Goal: Transaction & Acquisition: Purchase product/service

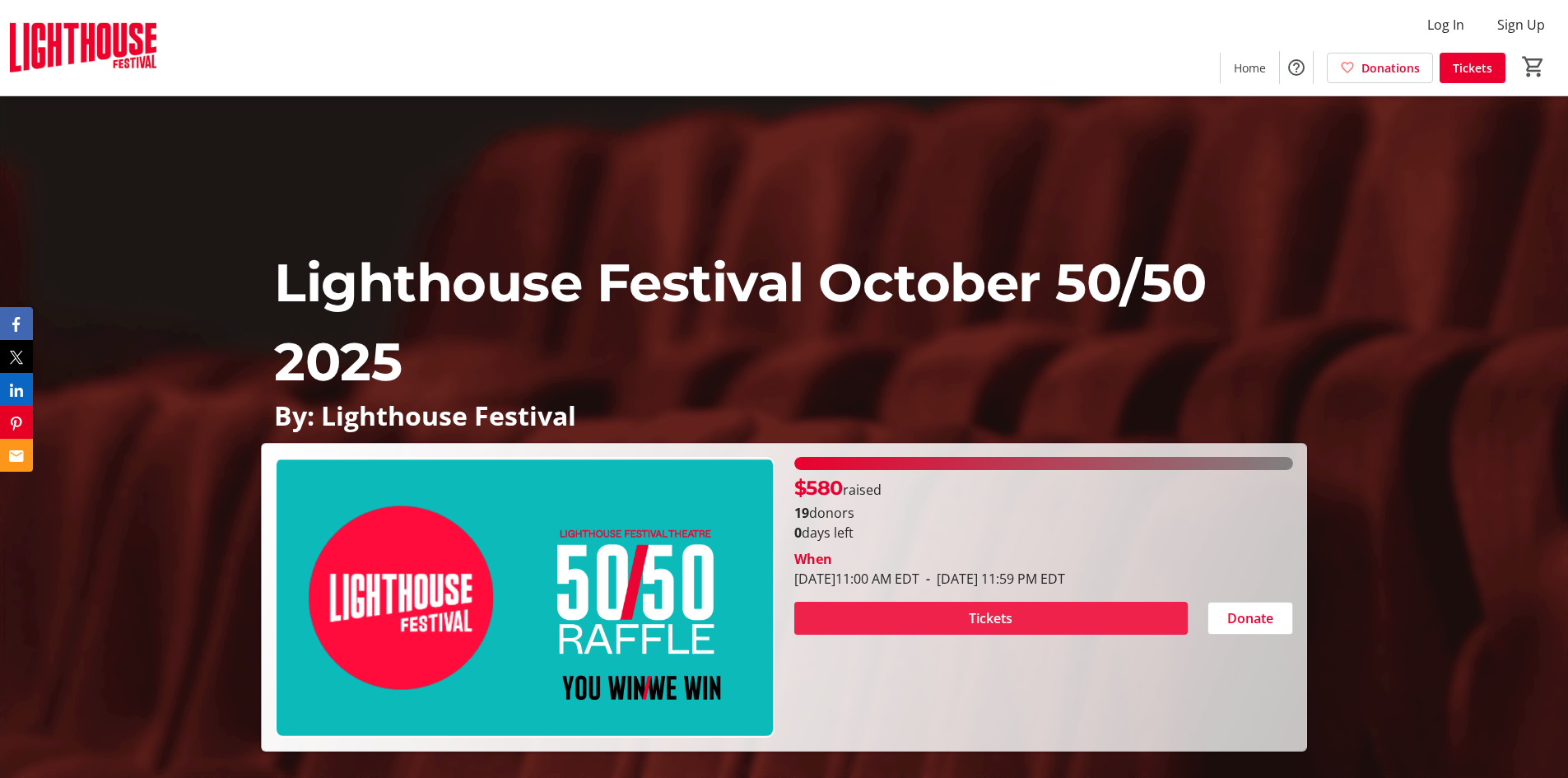
click at [1008, 615] on span "Tickets" at bounding box center [990, 618] width 43 height 20
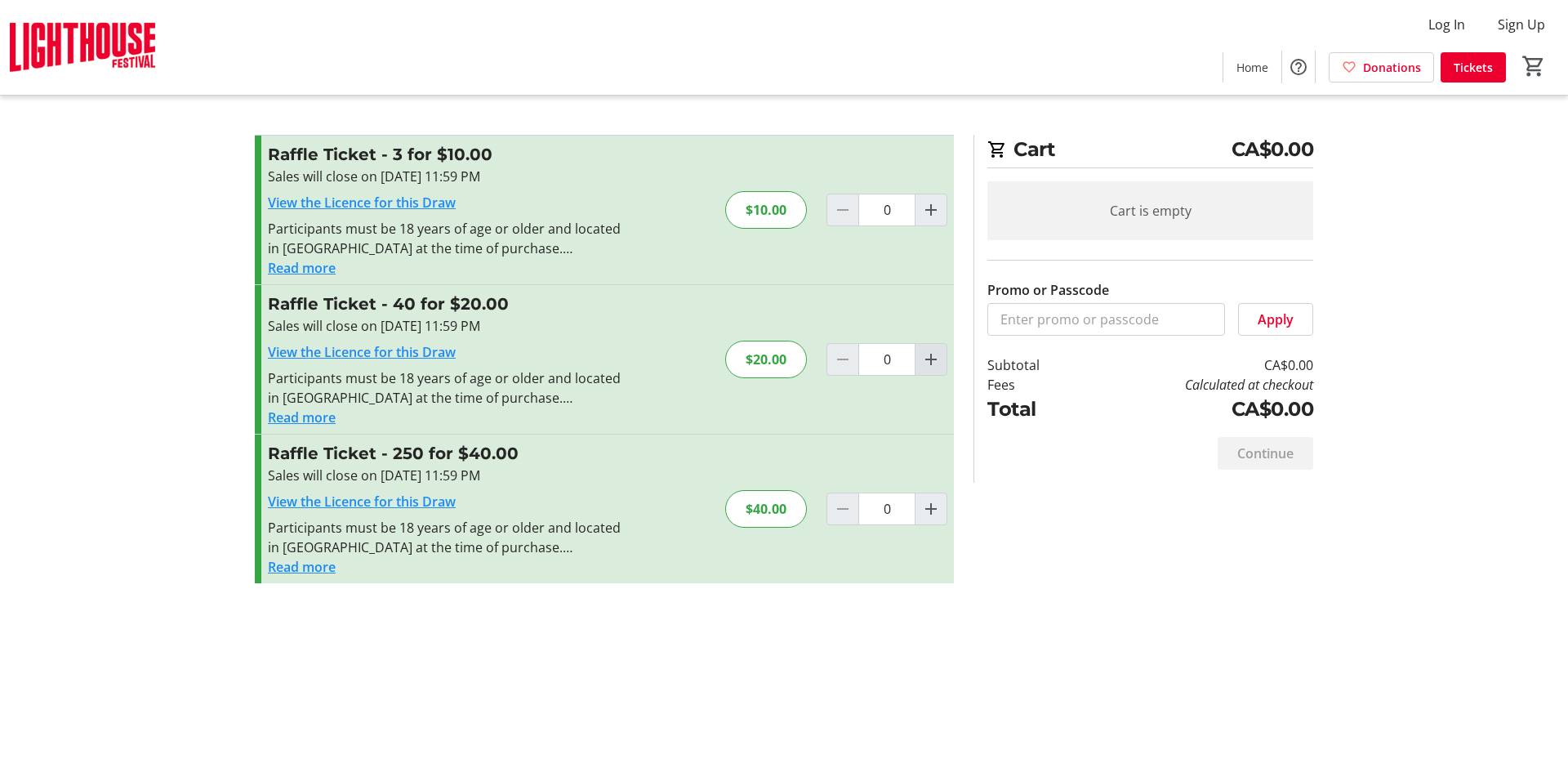
click at [928, 359] on mat-icon "Increment by one" at bounding box center [930, 359] width 19 height 19
type input "1"
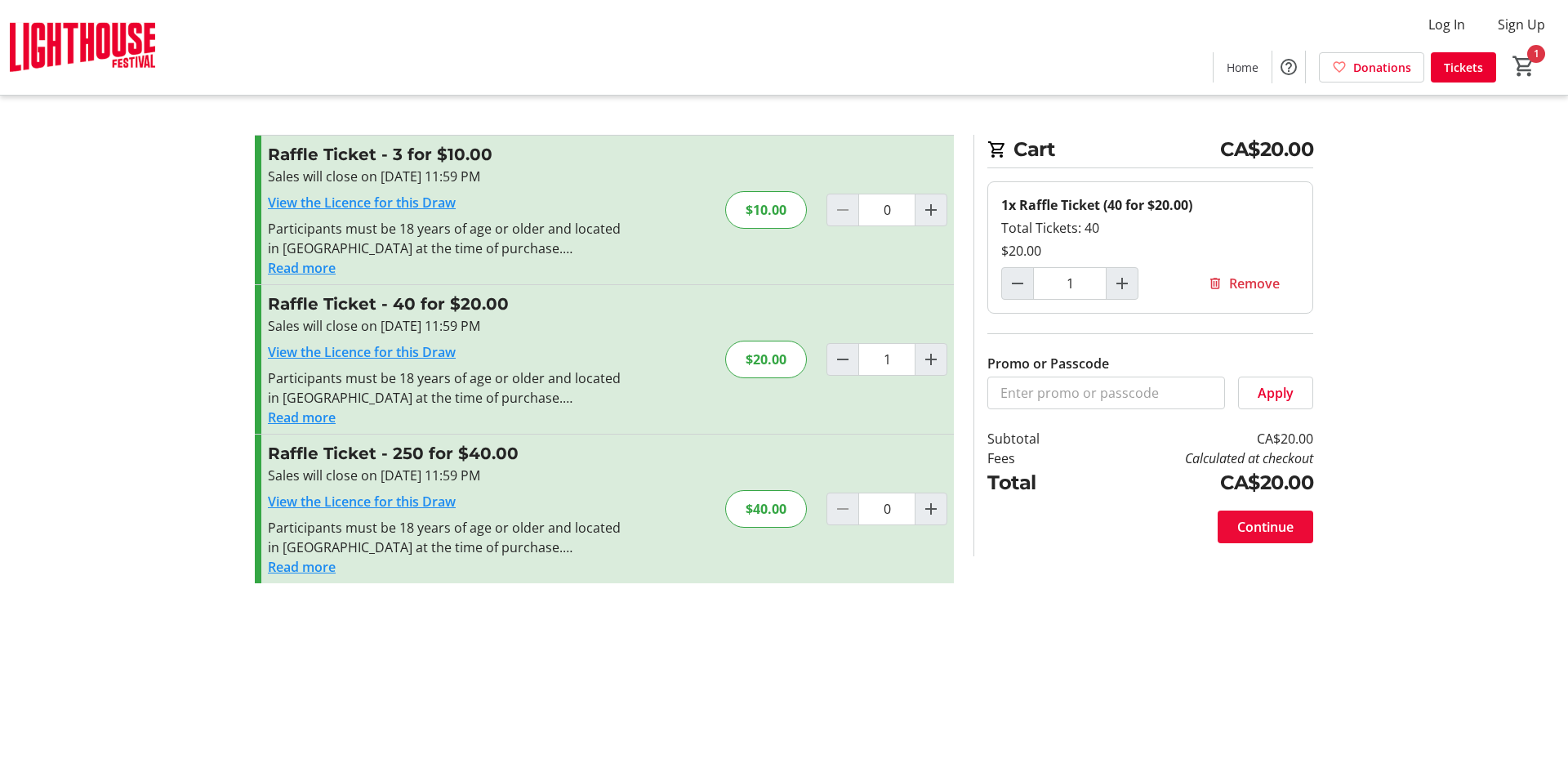
click at [1275, 528] on span "Continue" at bounding box center [1265, 526] width 57 height 19
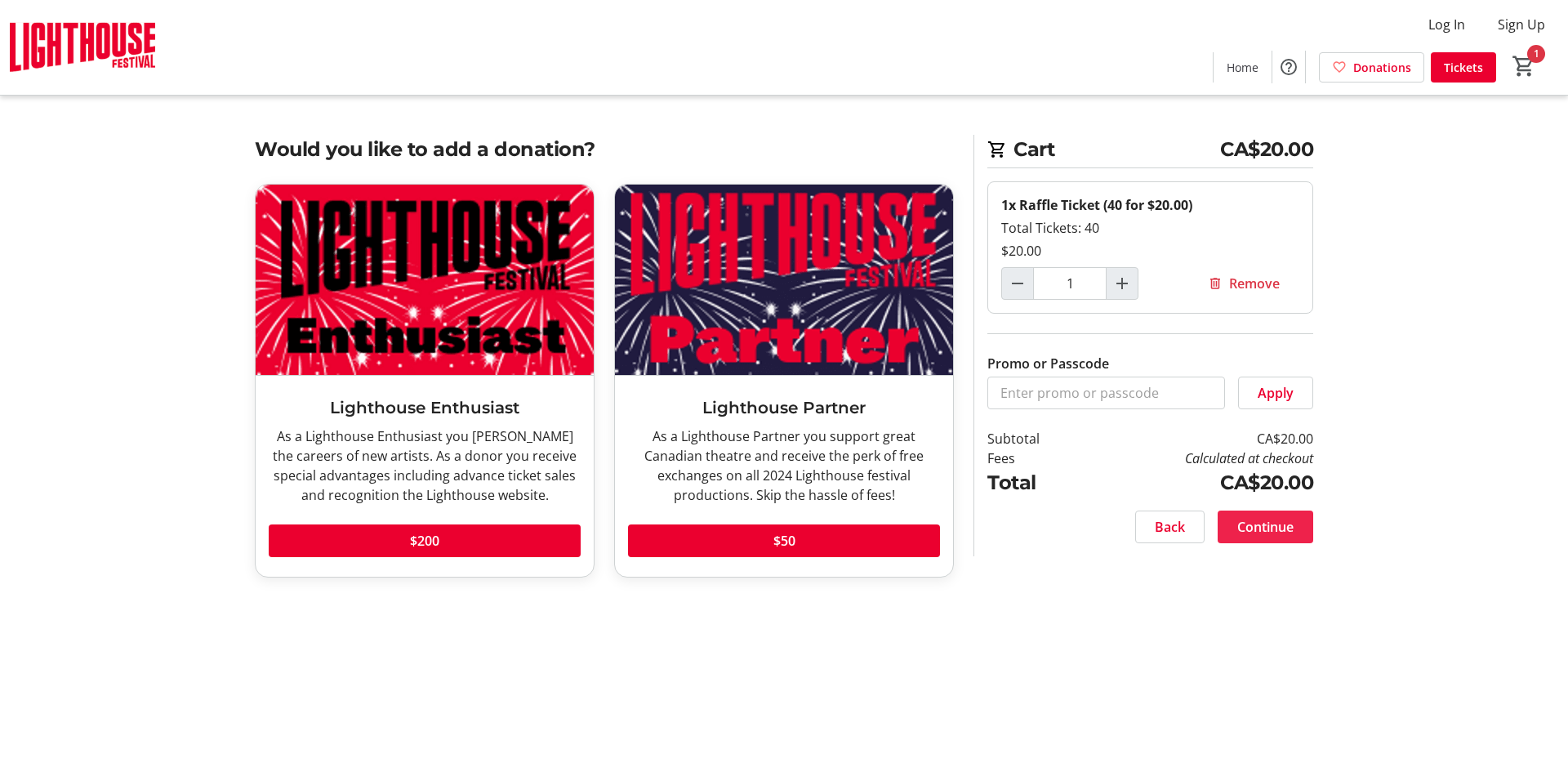
click at [1274, 521] on span "Continue" at bounding box center [1265, 526] width 57 height 19
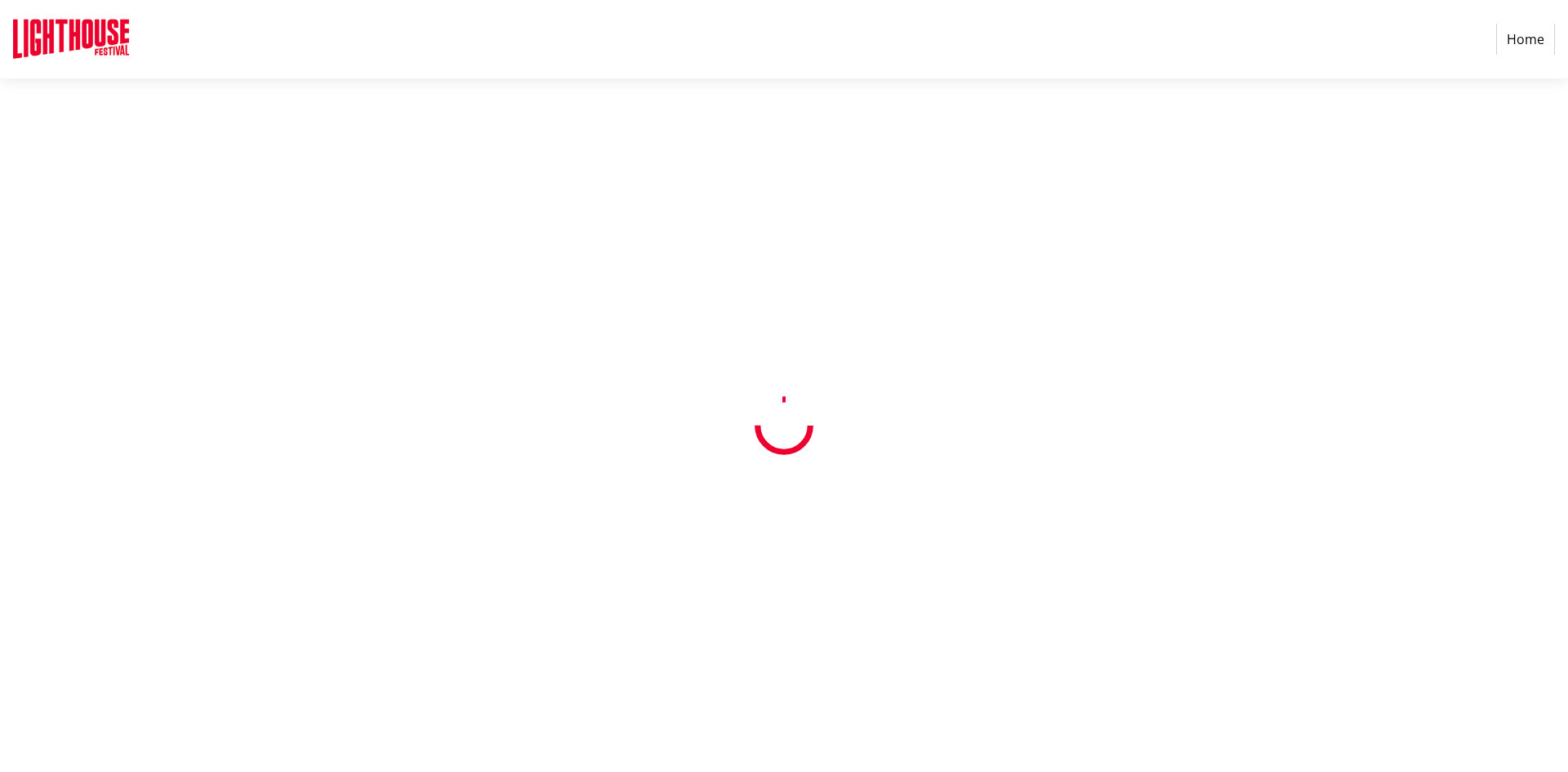
select select "CA"
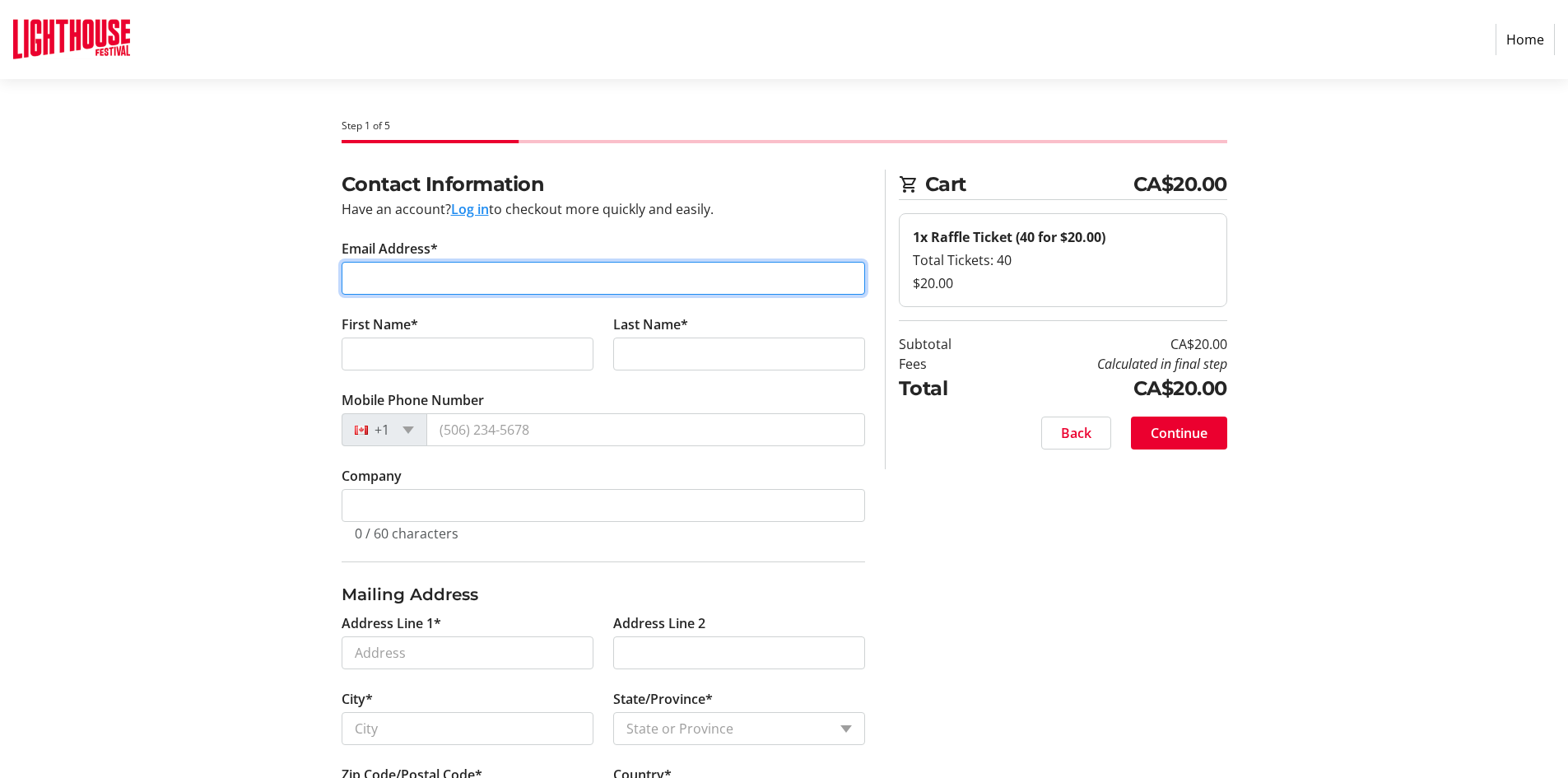
click at [374, 270] on input "Email Address*" at bounding box center [603, 278] width 523 height 33
type input "[EMAIL_ADDRESS][DOMAIN_NAME]"
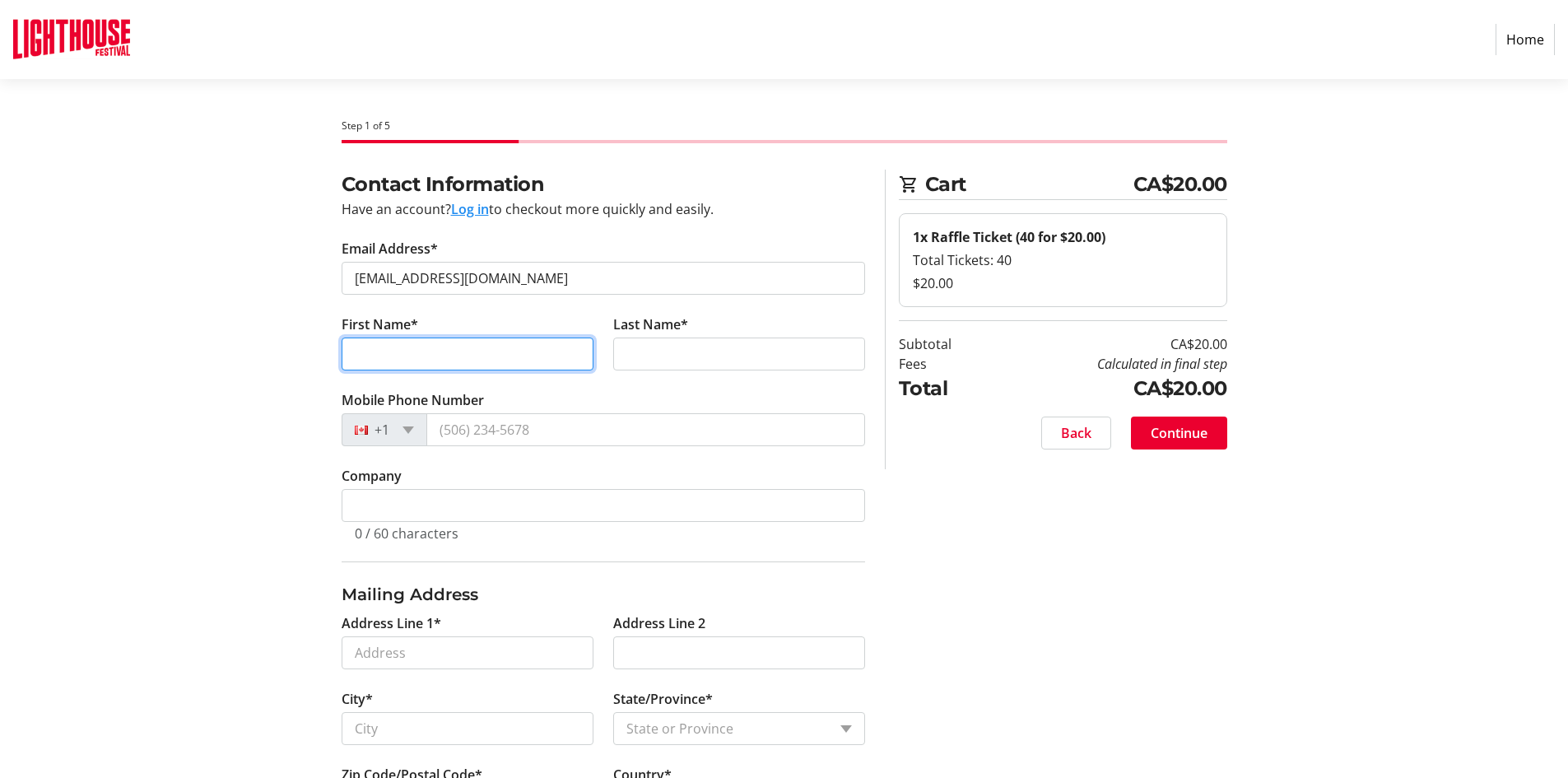
type input "[PERSON_NAME]"
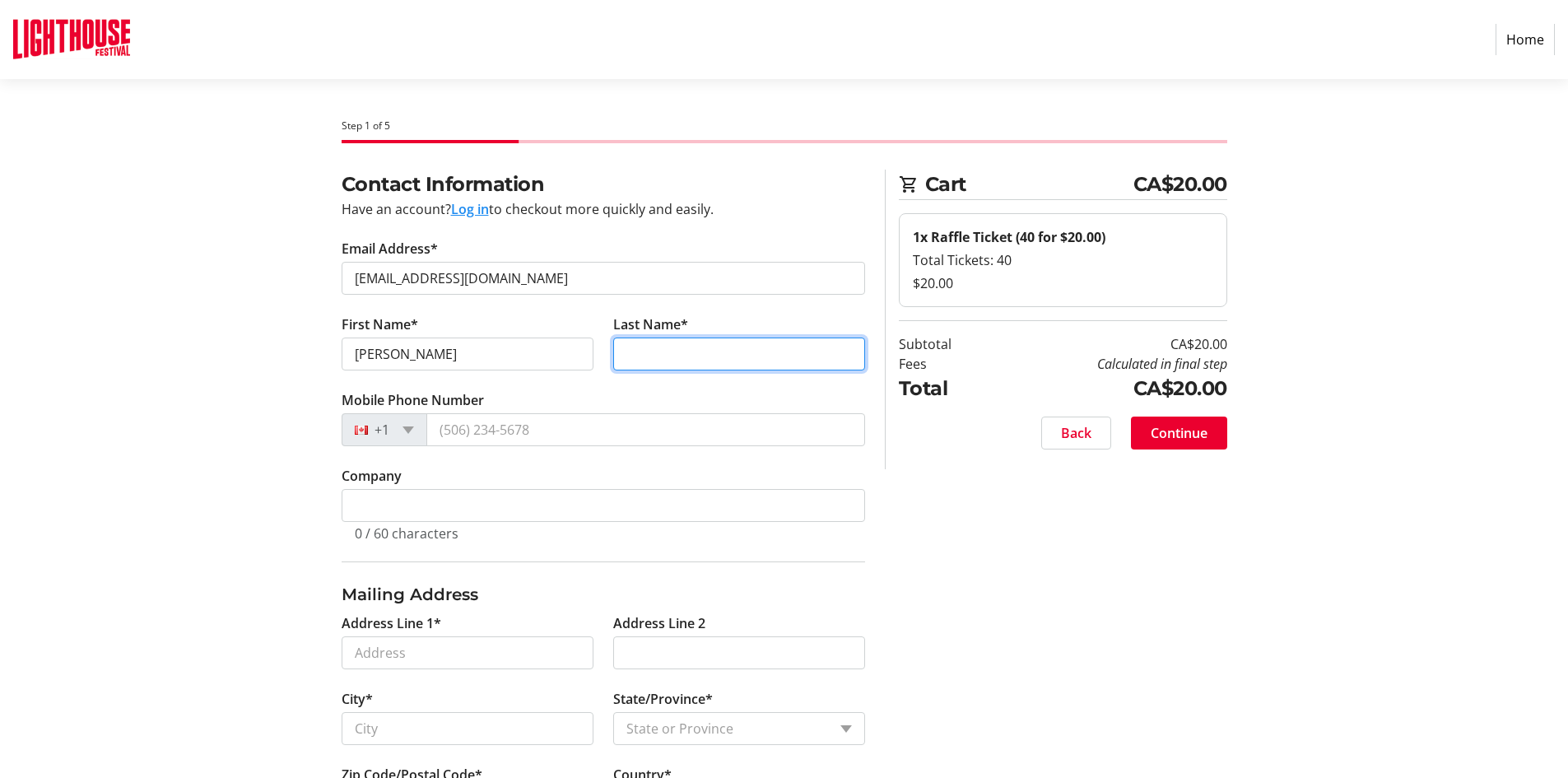
type input "Nanticoke"
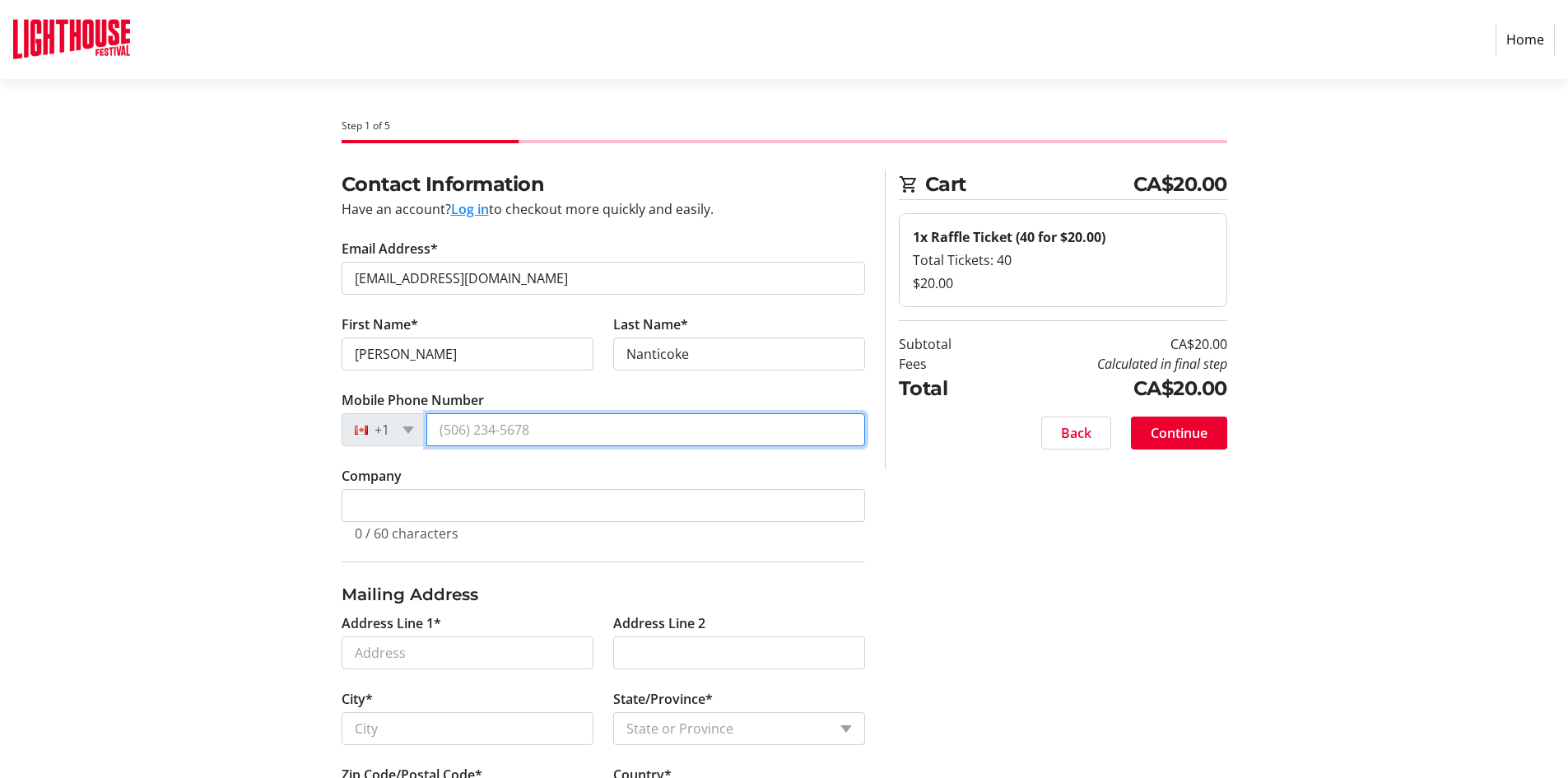
type input "[PHONE_NUMBER]"
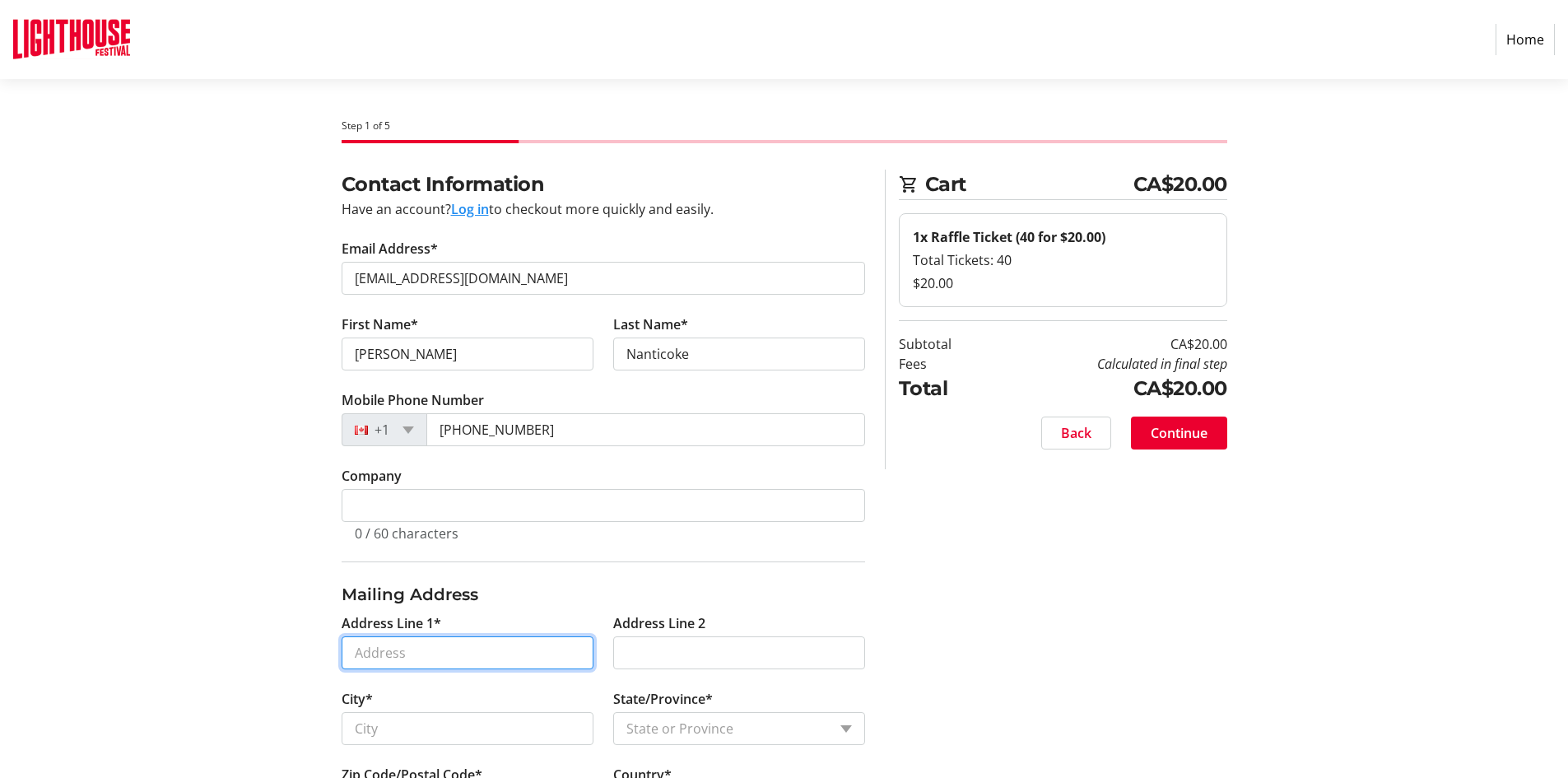
type input "[STREET_ADDRESS][PERSON_NAME]"
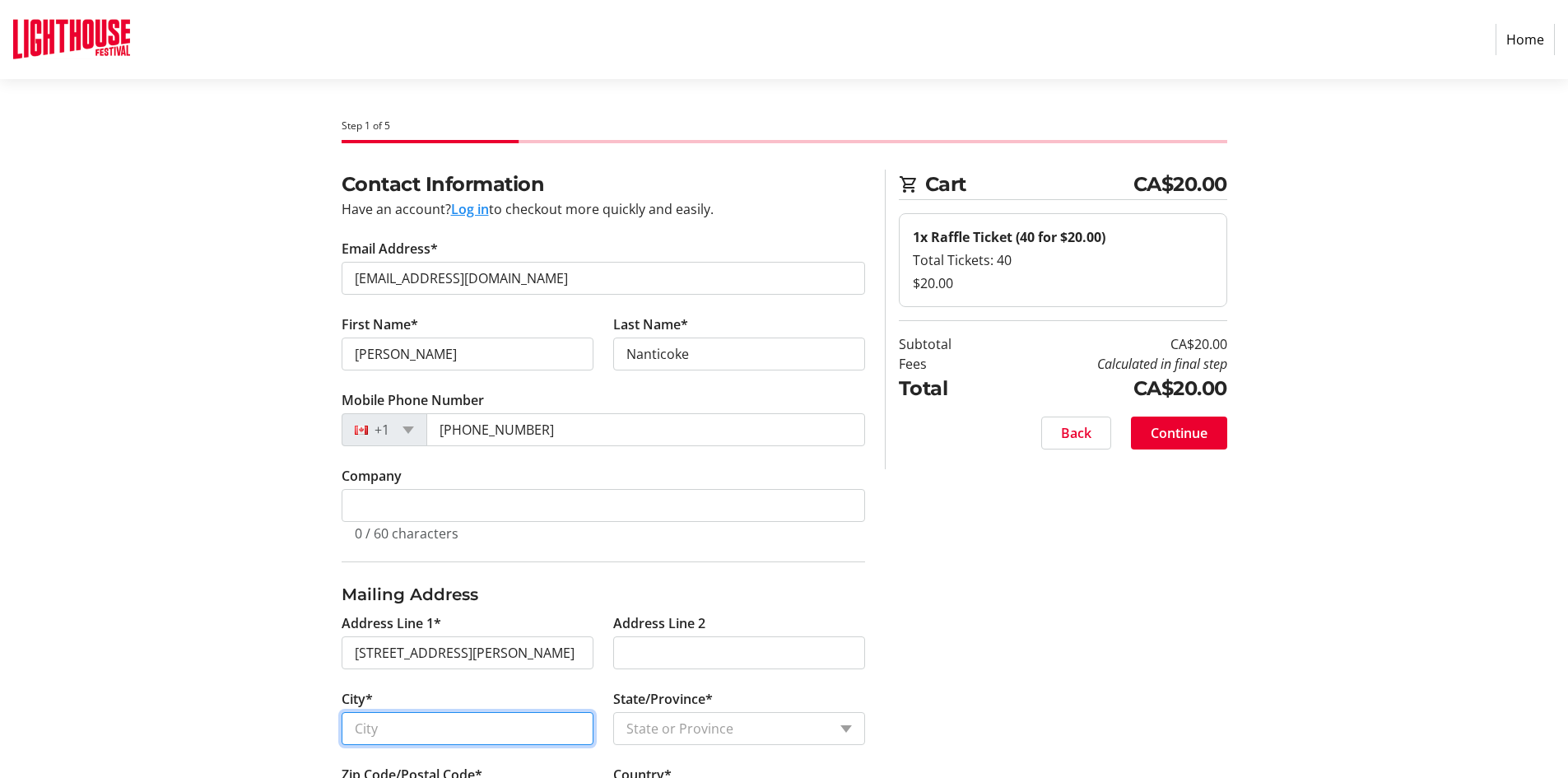
type input "[GEOGRAPHIC_DATA]"
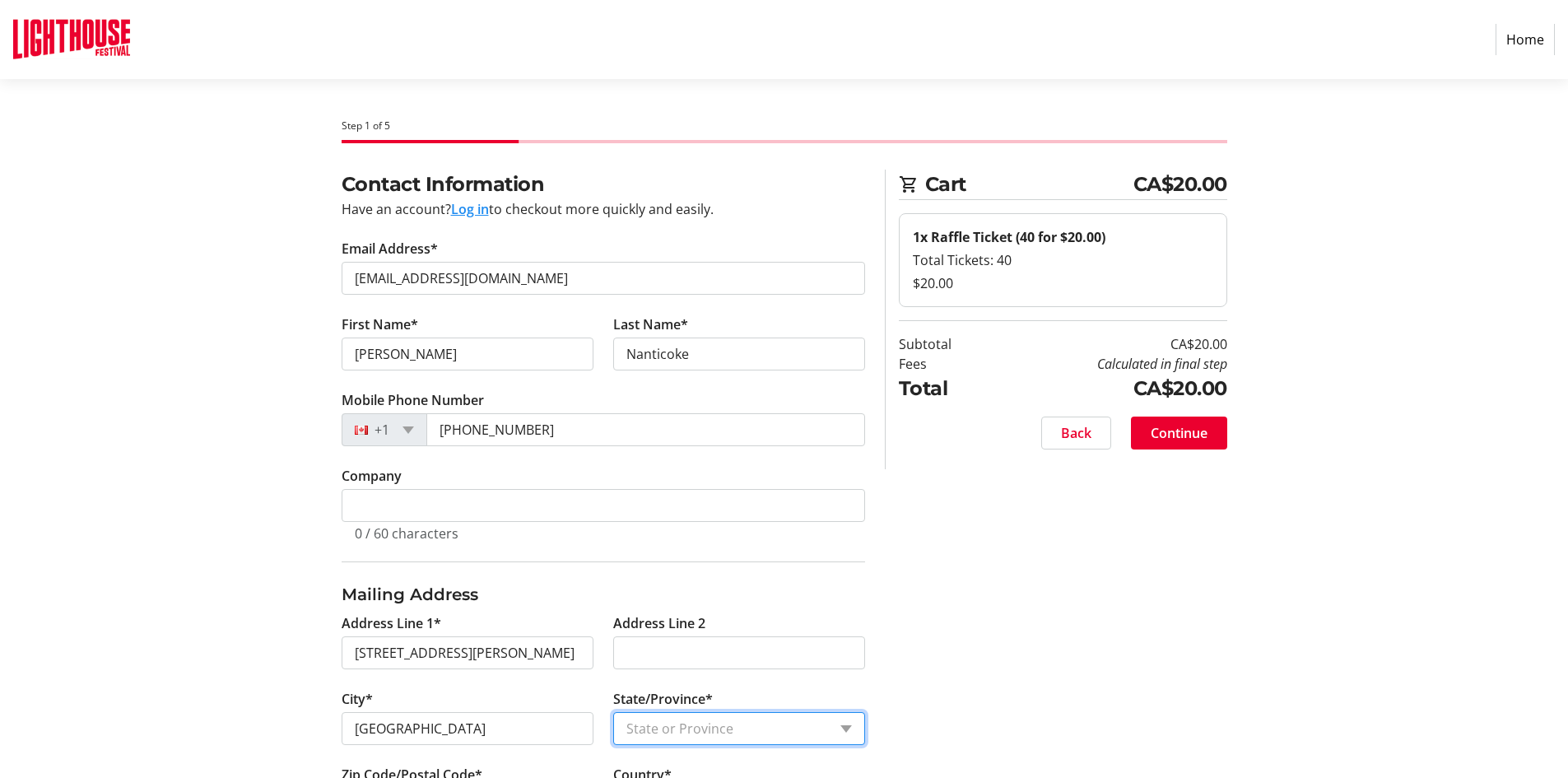
select select "ON"
type input "N0A 1N8"
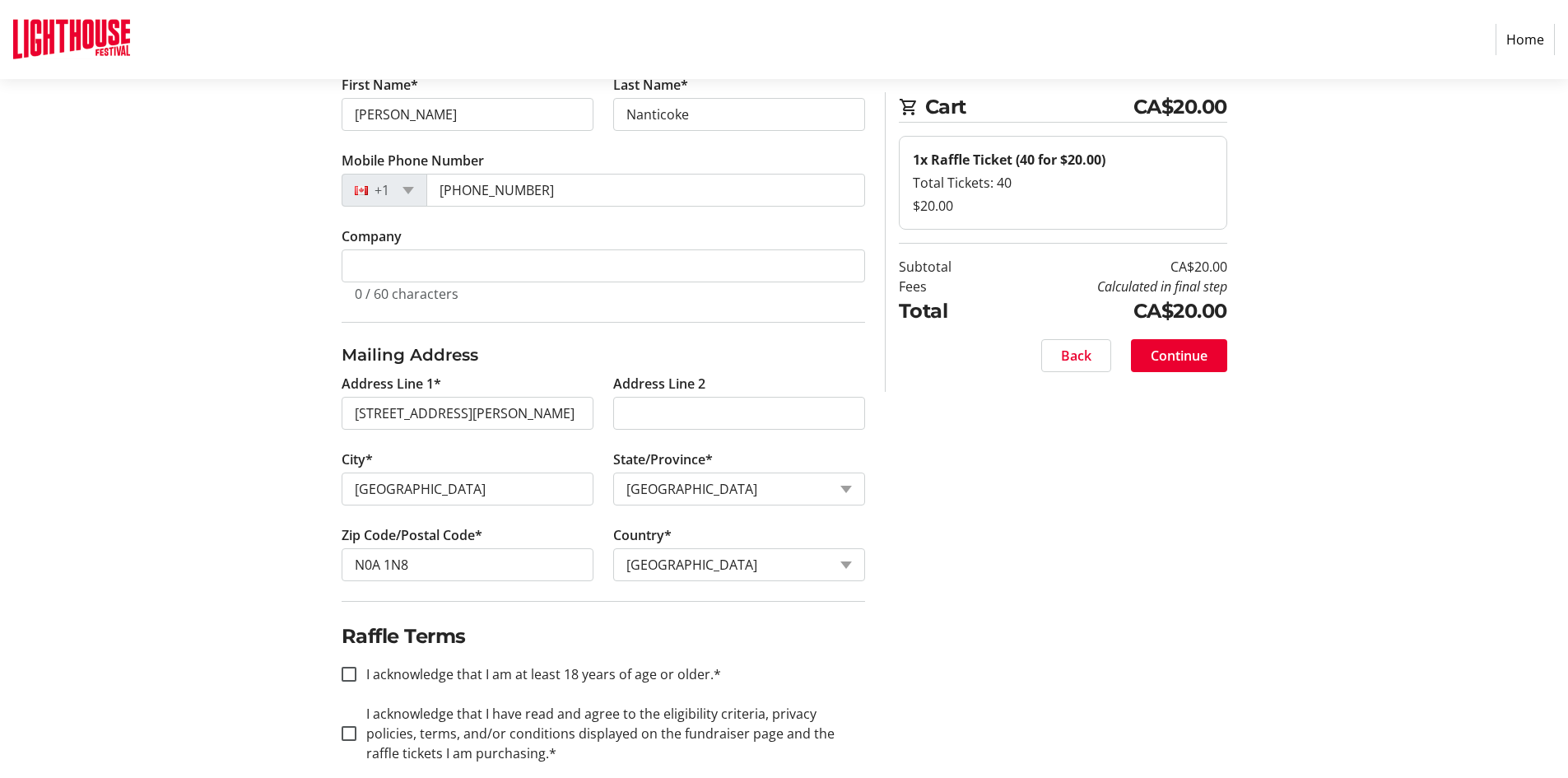
scroll to position [264, 0]
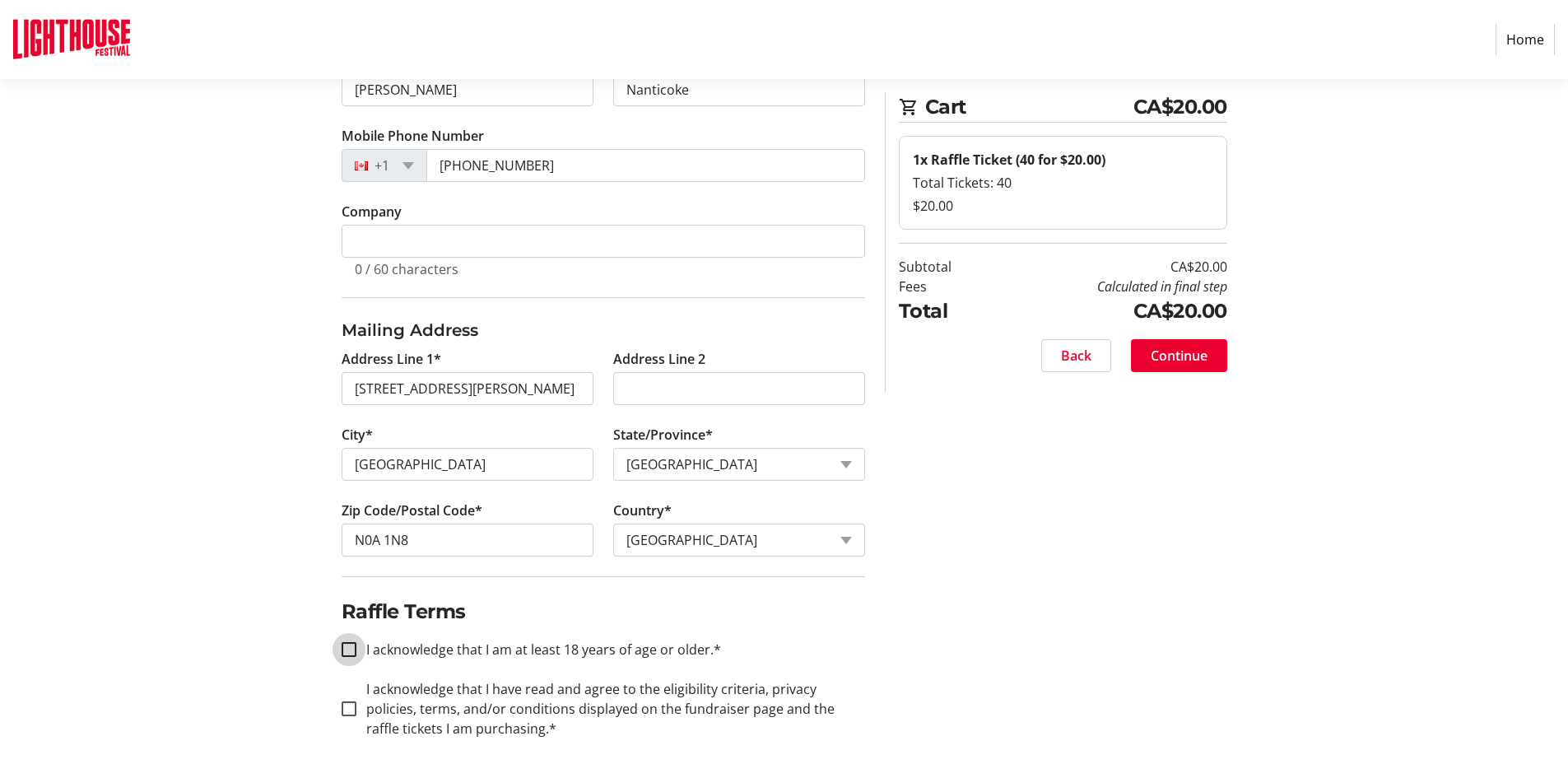
click at [350, 649] on input "I acknowledge that I am at least 18 years of age or older.*" at bounding box center [349, 648] width 14 height 14
checkbox input "true"
click at [349, 710] on input "I acknowledge that I have read and agree to the eligibility criteria, privacy p…" at bounding box center [349, 708] width 14 height 14
checkbox input "true"
click at [1197, 355] on span "Continue" at bounding box center [1179, 355] width 57 height 20
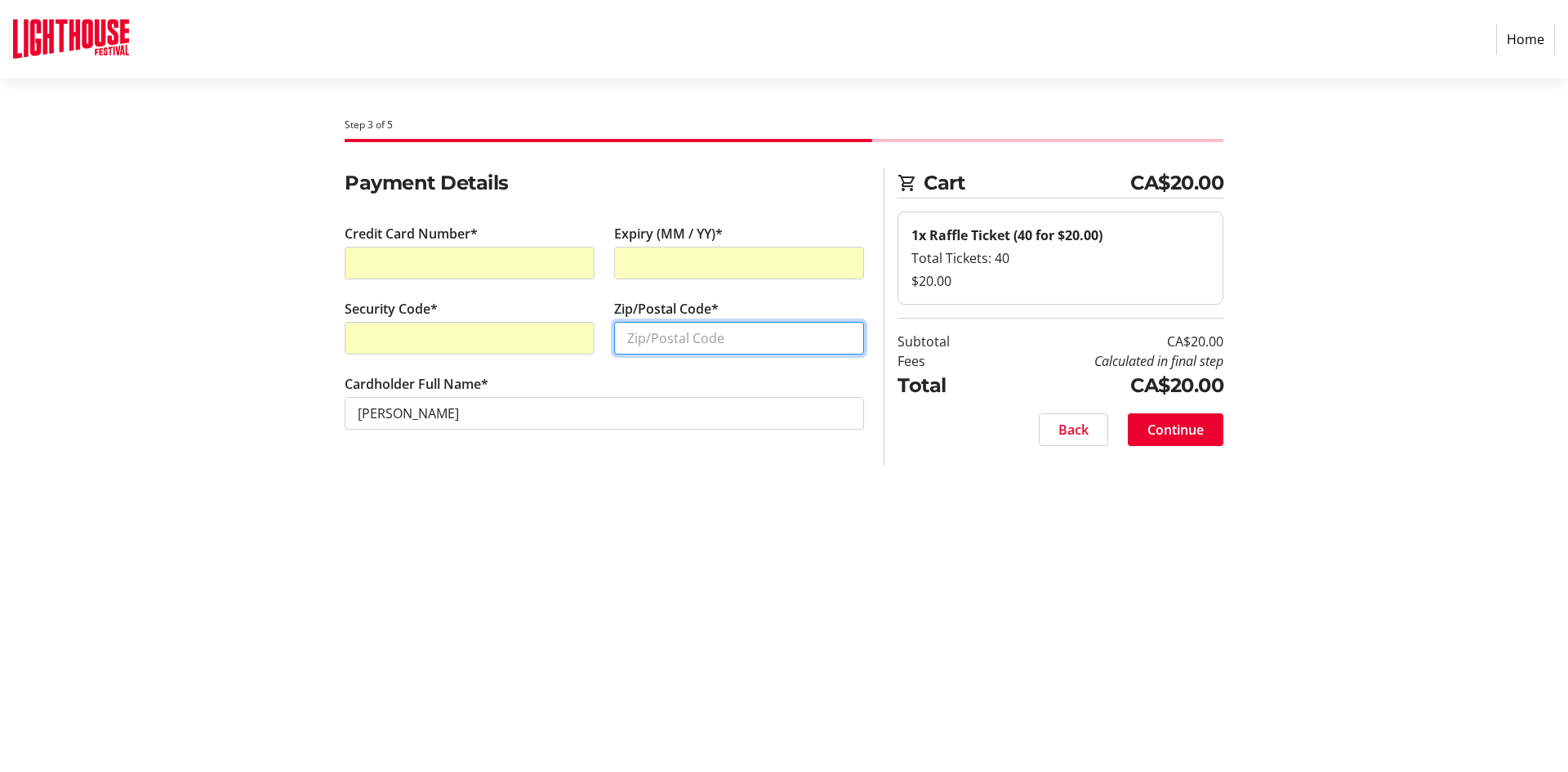
click at [666, 337] on input "Zip/Postal Code*" at bounding box center [738, 337] width 249 height 33
type input "n0a 1n8"
click at [1192, 432] on span "Continue" at bounding box center [1176, 429] width 57 height 19
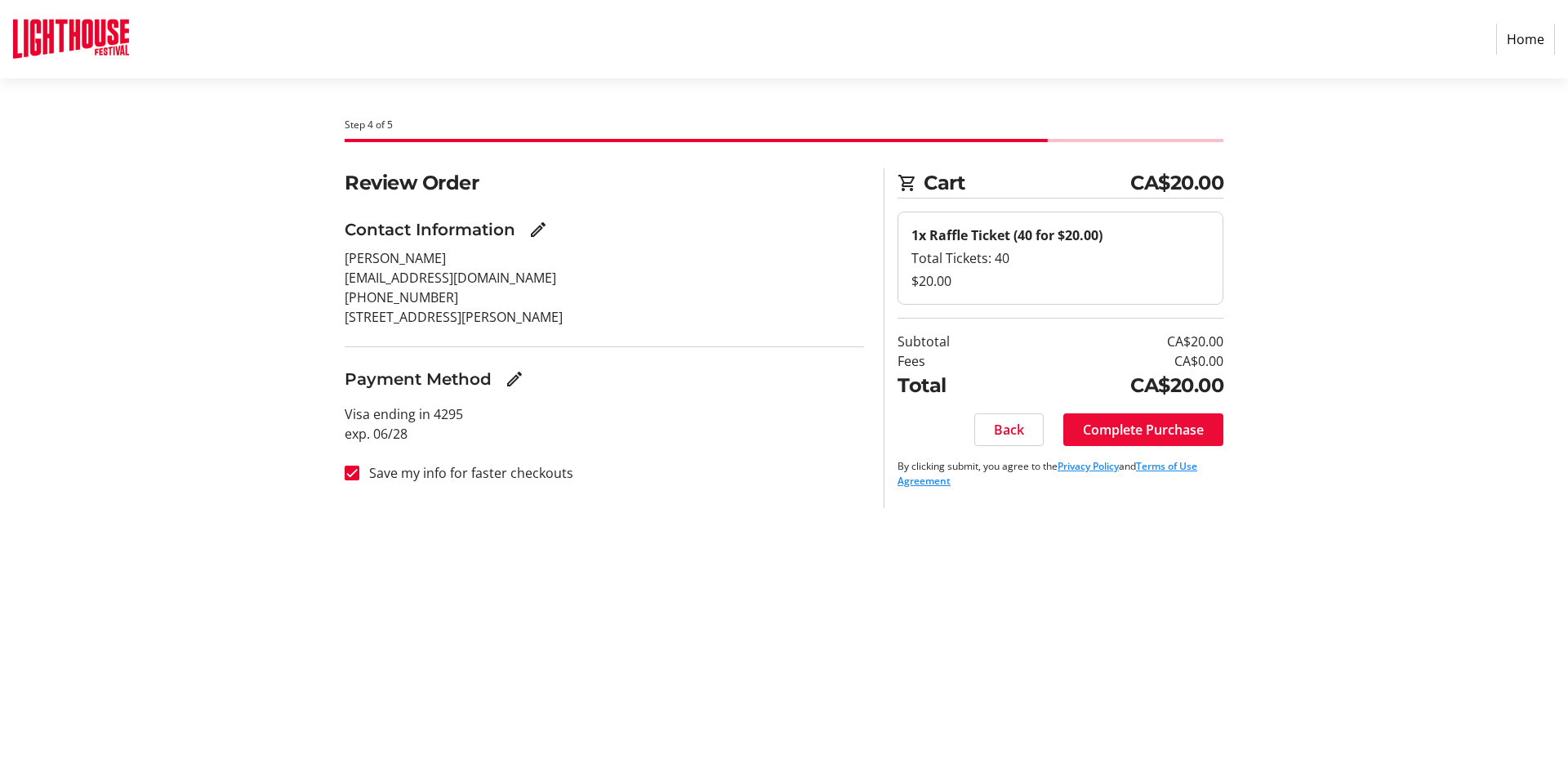
click at [1152, 430] on span "Complete Purchase" at bounding box center [1143, 429] width 121 height 19
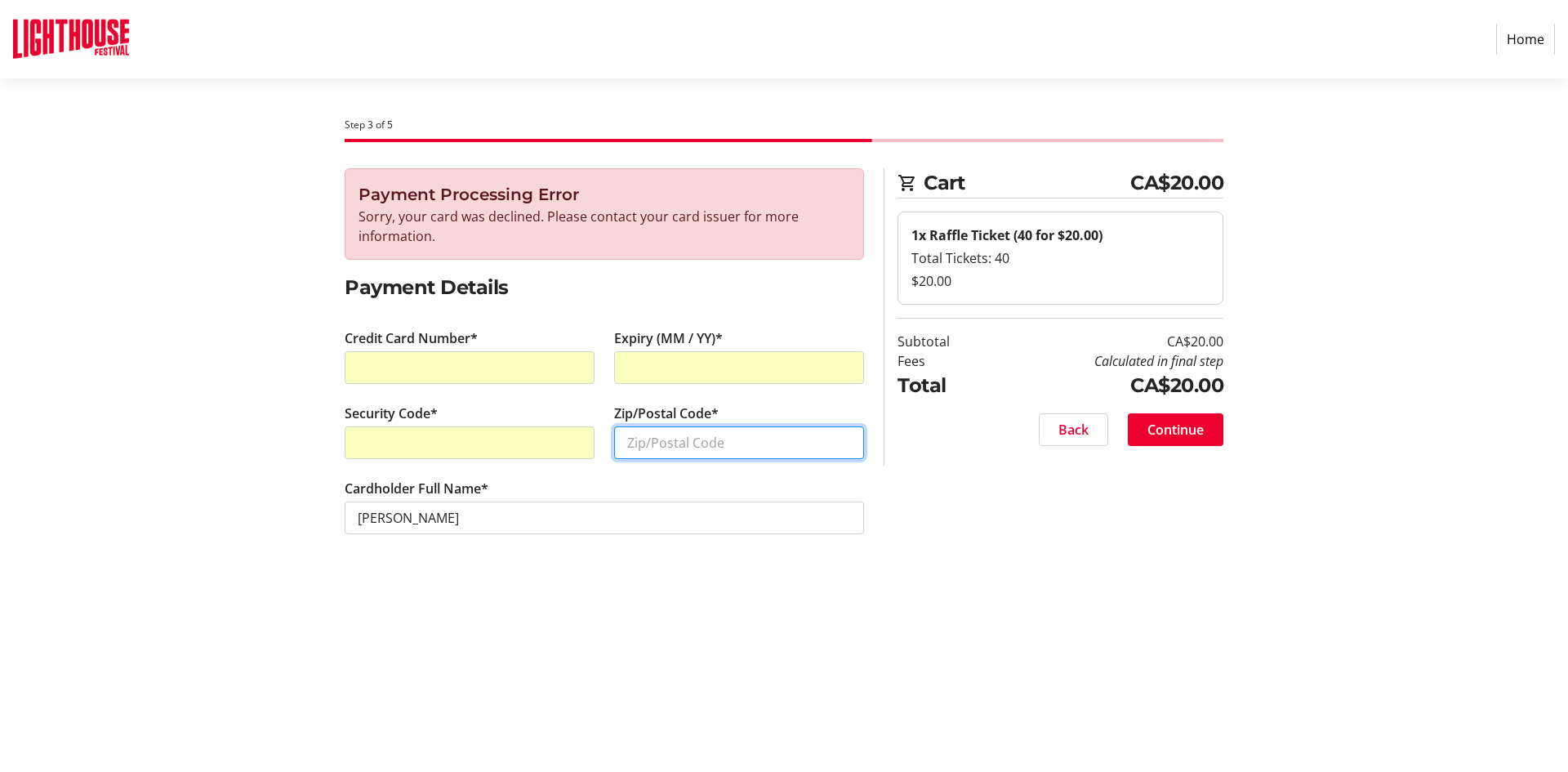
click at [679, 444] on input "Zip/Postal Code*" at bounding box center [738, 442] width 249 height 33
type input "n0a 1n8"
click at [1178, 430] on span "Continue" at bounding box center [1176, 429] width 57 height 19
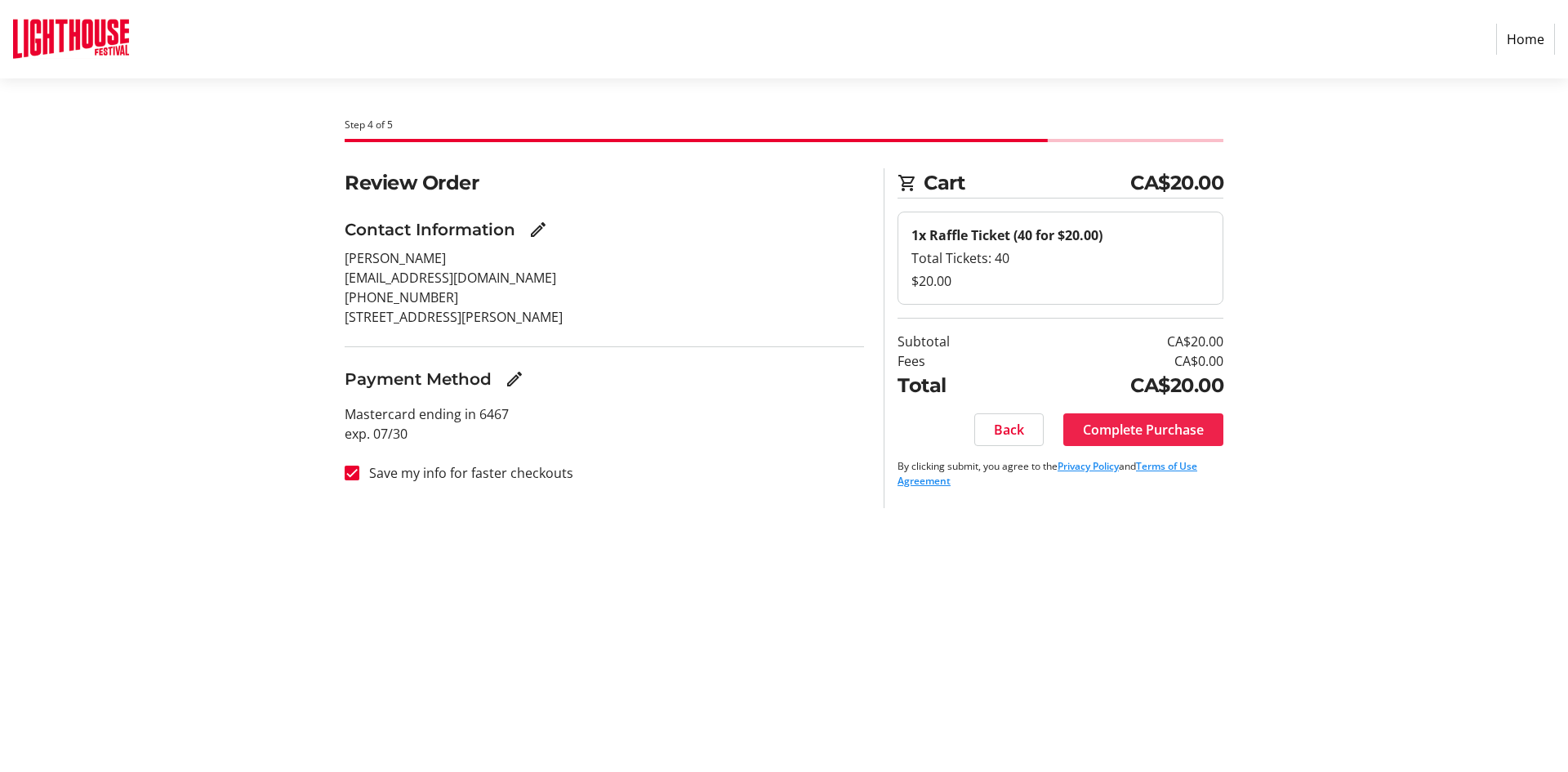
click at [1144, 427] on span "Complete Purchase" at bounding box center [1143, 429] width 121 height 19
